Goal: Task Accomplishment & Management: Use online tool/utility

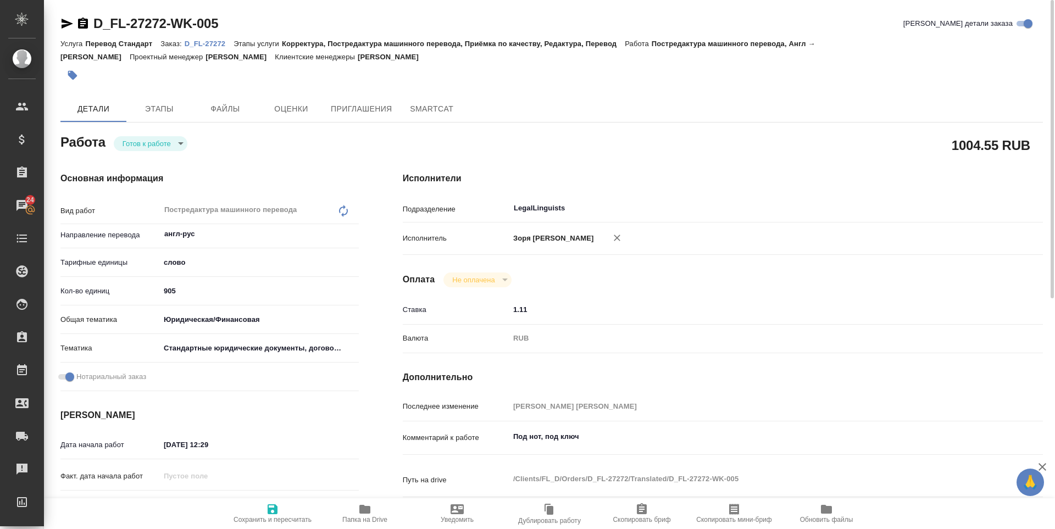
scroll to position [408, 0]
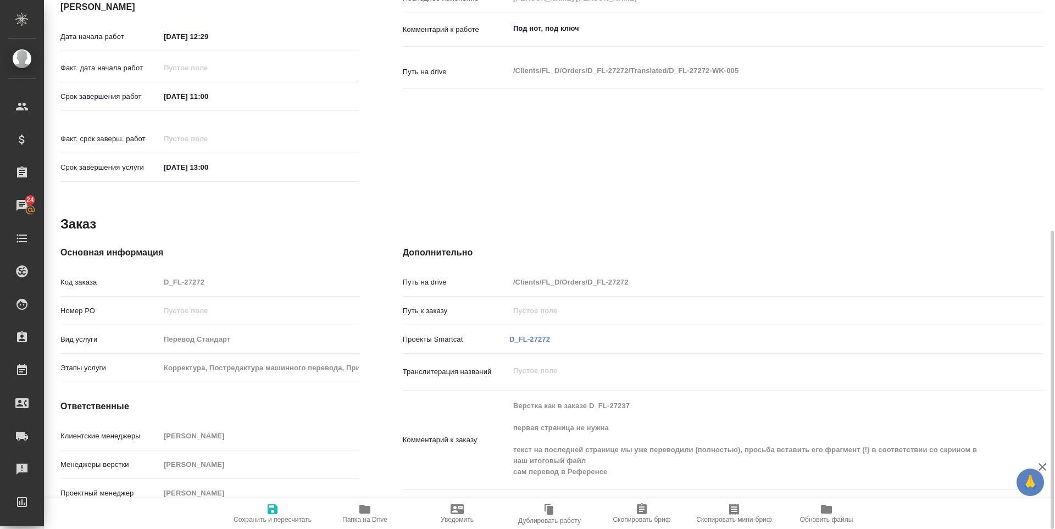
click at [531, 334] on p "D_FL-27272" at bounding box center [529, 339] width 41 height 11
click at [533, 335] on link "D_FL-27272" at bounding box center [529, 339] width 41 height 8
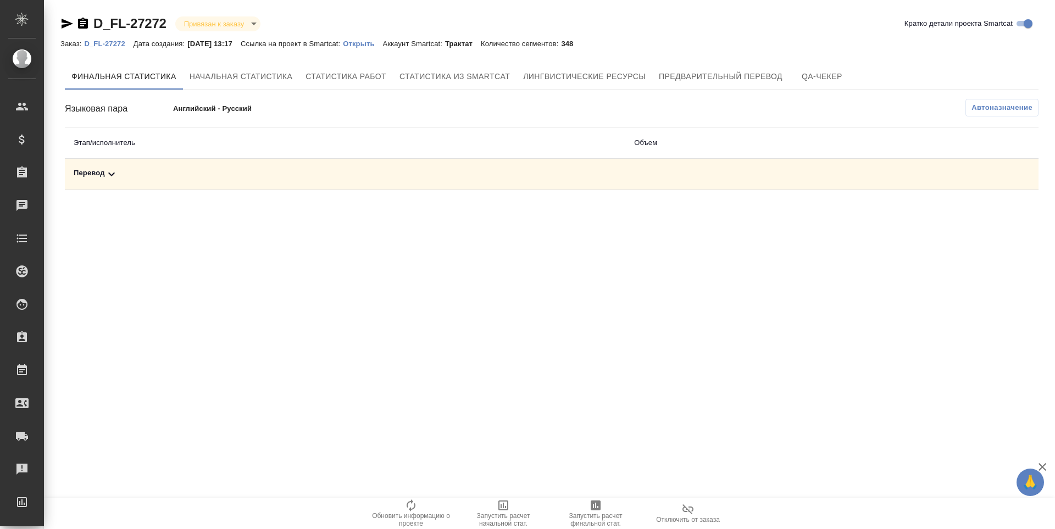
click at [96, 175] on div "Перевод" at bounding box center [345, 174] width 543 height 13
click at [586, 514] on span "Запустить расчет финальной стат." at bounding box center [595, 519] width 79 height 15
